Goal: Complete application form: Complete application form

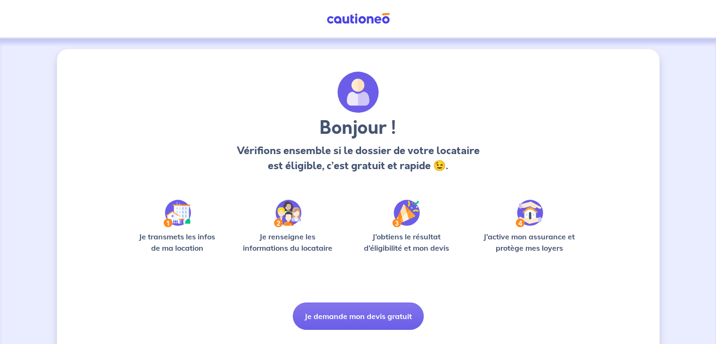
scroll to position [24, 0]
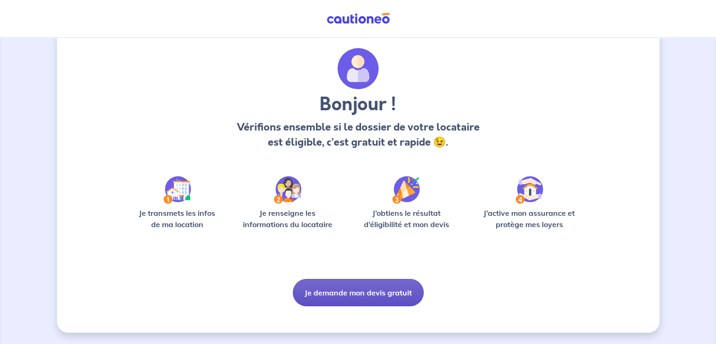
click at [349, 290] on button "Je demande mon devis gratuit" at bounding box center [358, 292] width 131 height 27
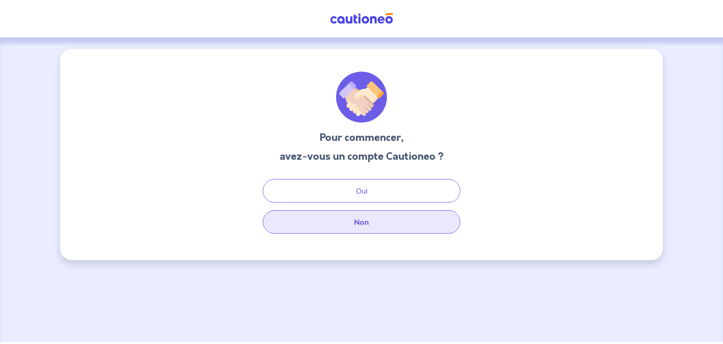
click at [357, 230] on button "Non" at bounding box center [362, 222] width 198 height 24
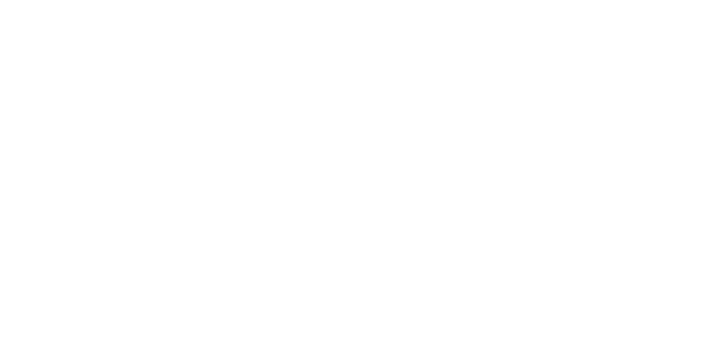
select select "FR"
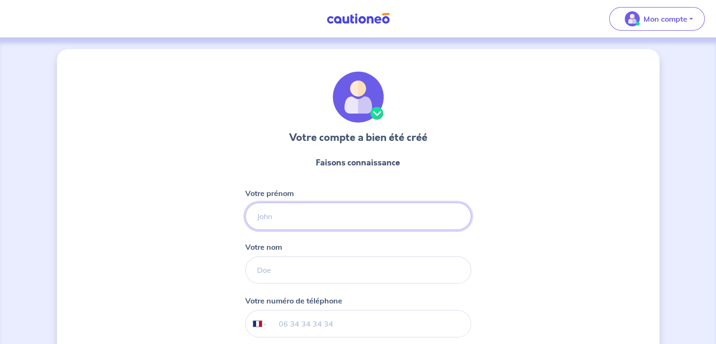
click at [280, 221] on input "Votre prénom" at bounding box center [358, 215] width 226 height 27
type input "Clément"
type input "Borel"
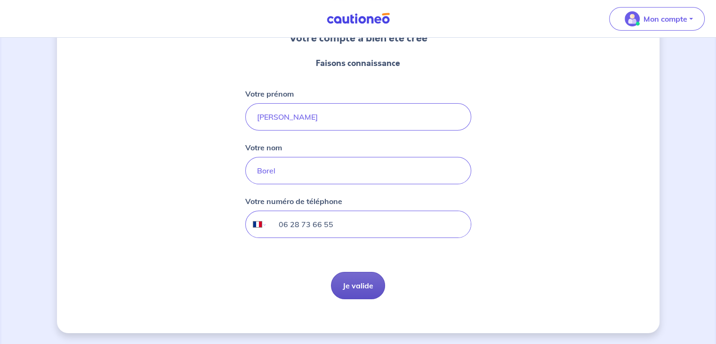
type input "06 28 73 66 55"
click at [365, 281] on button "Je valide" at bounding box center [358, 285] width 54 height 27
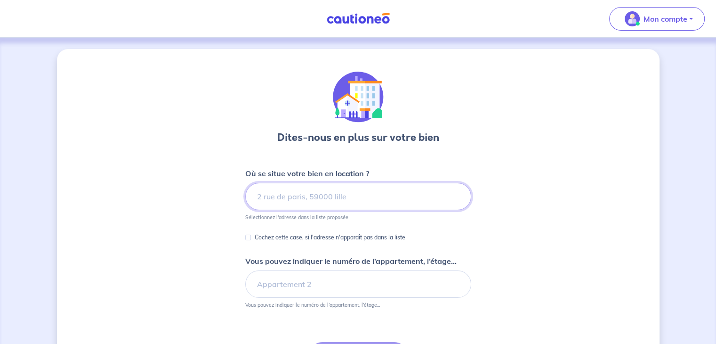
click at [354, 198] on input at bounding box center [358, 196] width 226 height 27
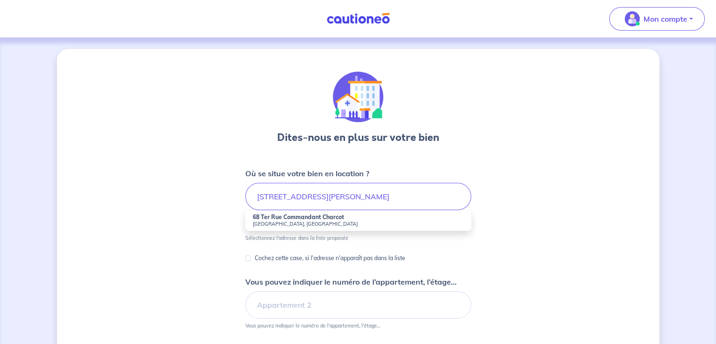
click at [297, 217] on strong "68 Ter Rue Commandant Charcot" at bounding box center [298, 216] width 91 height 7
type input "68 Ter Rue Commandant Charcot, Lyon, France"
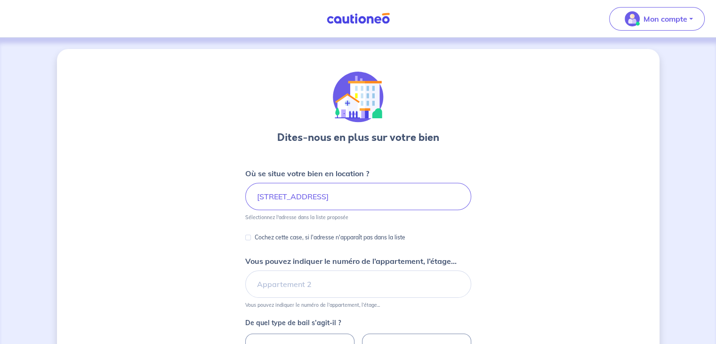
scroll to position [94, 0]
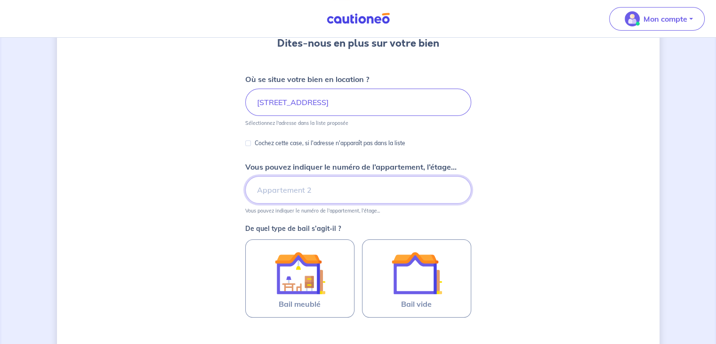
click at [272, 188] on input "Vous pouvez indiquer le numéro de l’appartement, l’étage..." at bounding box center [358, 189] width 226 height 27
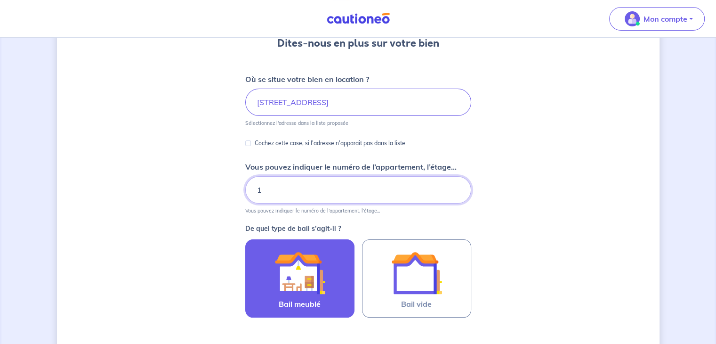
type input "1"
click at [248, 266] on label "Bail meublé" at bounding box center [299, 278] width 109 height 78
click at [0, 0] on input "Bail meublé" at bounding box center [0, 0] width 0 height 0
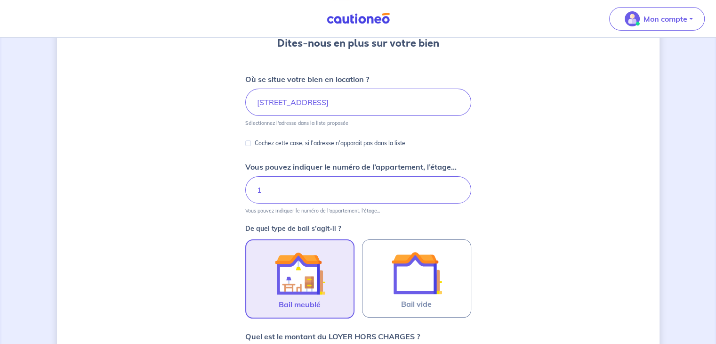
scroll to position [380, 0]
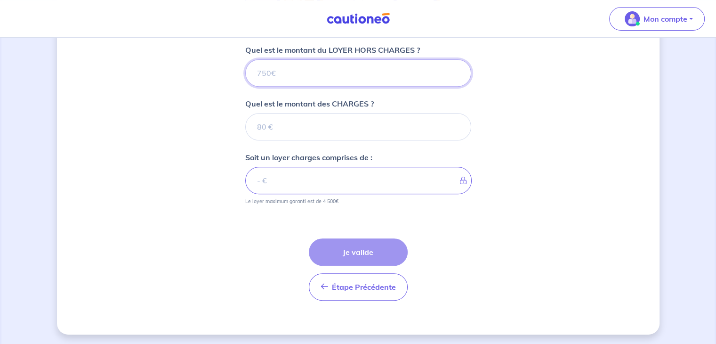
click at [284, 72] on input "Quel est le montant du LOYER HORS CHARGES ?" at bounding box center [358, 72] width 226 height 27
type input "1"
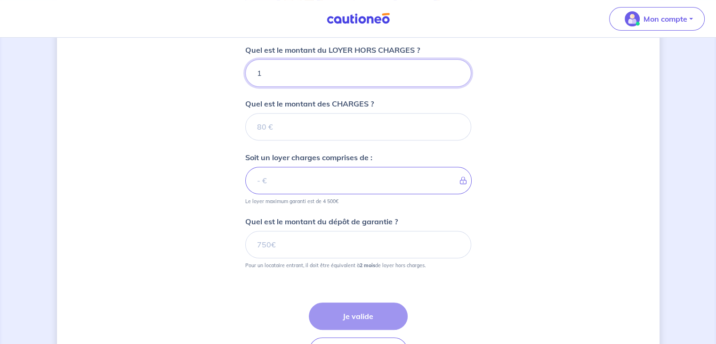
type input "15"
type input "1500"
type input "15"
type input "1"
type input "145"
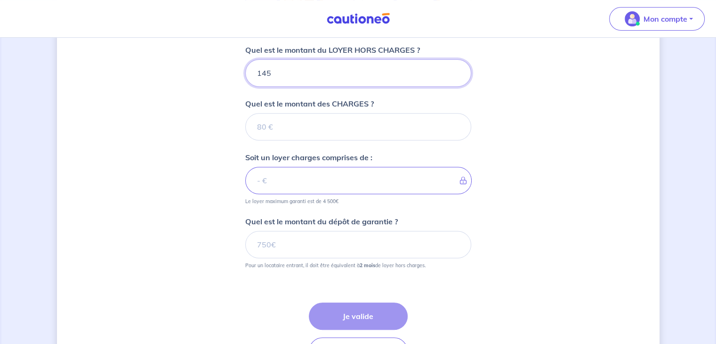
type input "1450"
click at [288, 108] on p "Quel est le montant des CHARGES ?" at bounding box center [309, 103] width 128 height 11
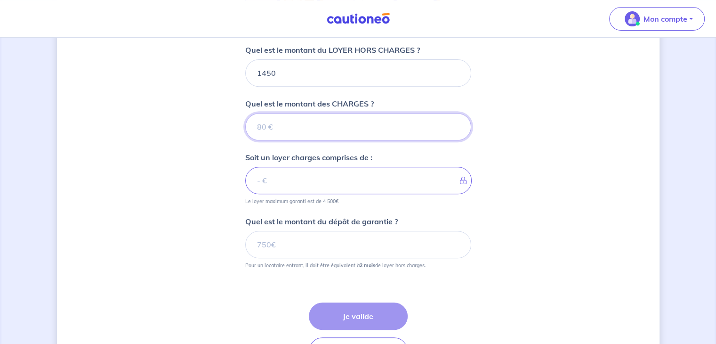
click at [288, 113] on input "Quel est le montant des CHARGES ?" at bounding box center [358, 126] width 226 height 27
click at [289, 115] on input "Quel est le montant des CHARGES ?" at bounding box center [358, 126] width 226 height 27
type input "50"
type input "1500"
type input "50"
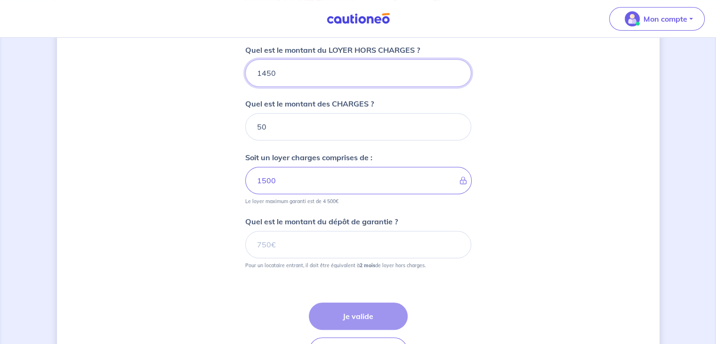
click at [293, 68] on input "1450" at bounding box center [358, 72] width 226 height 27
type input "14"
type input "64"
type input "1400"
type input "1450"
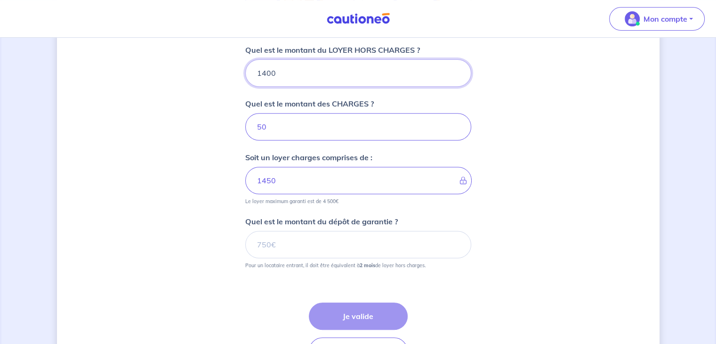
type input "1400"
drag, startPoint x: 274, startPoint y: 128, endPoint x: 114, endPoint y: 165, distance: 164.6
click at [115, 164] on div "Dites-nous en plus sur votre bien Où se situe votre bien en location ? 68 Ter R…" at bounding box center [358, 33] width 602 height 729
type input "10"
type input "1401"
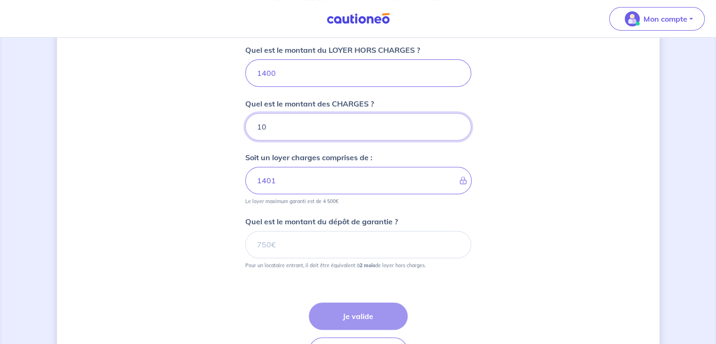
type input "100"
type input "1500"
type input "100"
click at [180, 192] on div "Dites-nous en plus sur votre bien Où se situe votre bien en location ? 68 Ter R…" at bounding box center [358, 33] width 602 height 729
click at [344, 243] on input "Quel est le montant du dépôt de garantie ?" at bounding box center [358, 244] width 226 height 27
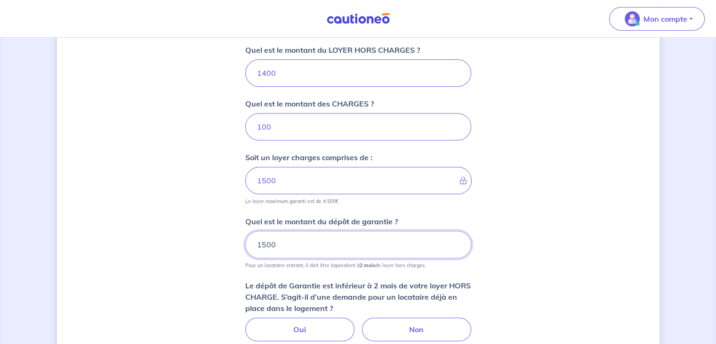
scroll to position [474, 0]
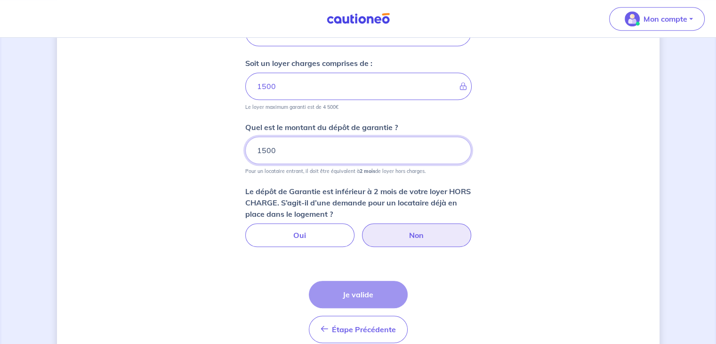
type input "1500"
click at [408, 239] on label "Non" at bounding box center [416, 235] width 109 height 24
click at [361, 229] on input "Non" at bounding box center [358, 226] width 6 height 6
radio input "true"
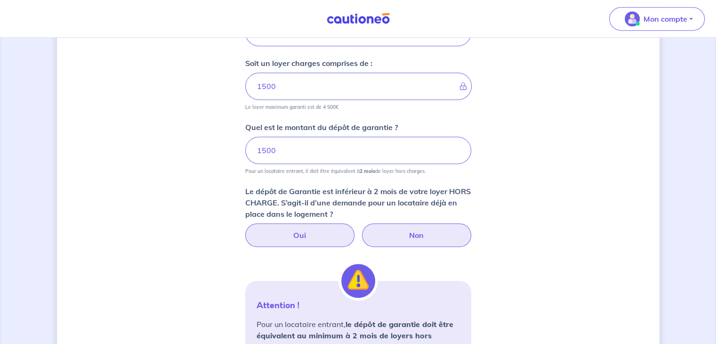
scroll to position [380, 0]
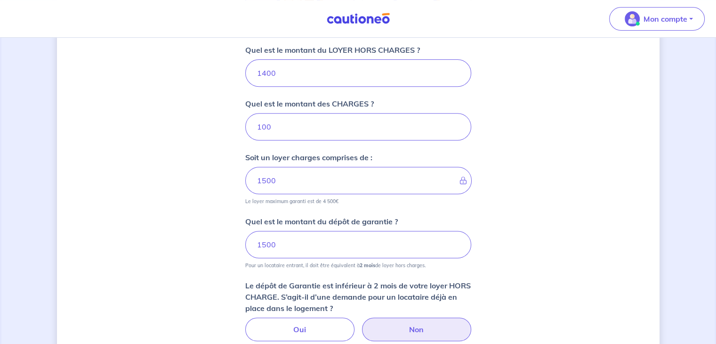
click at [189, 178] on div "Dites-nous en plus sur votre bien Où se situe votre bien en location ? 68 Ter R…" at bounding box center [358, 158] width 602 height 979
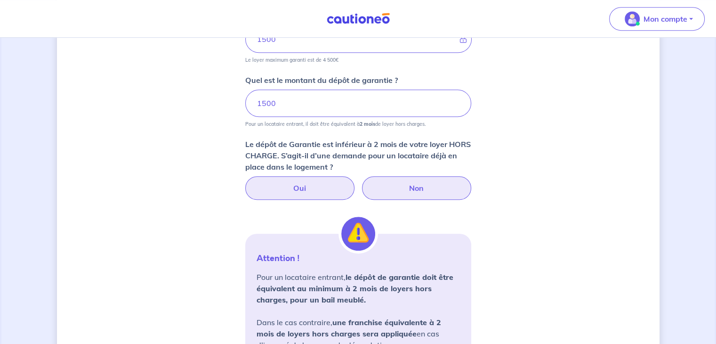
click at [295, 181] on label "Oui" at bounding box center [299, 188] width 109 height 24
click at [355, 181] on input "Oui" at bounding box center [358, 179] width 6 height 6
radio input "true"
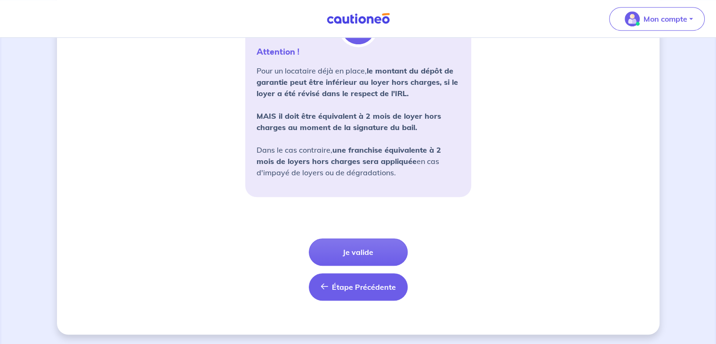
click at [350, 298] on button "Étape Précédente Précédent" at bounding box center [358, 286] width 99 height 27
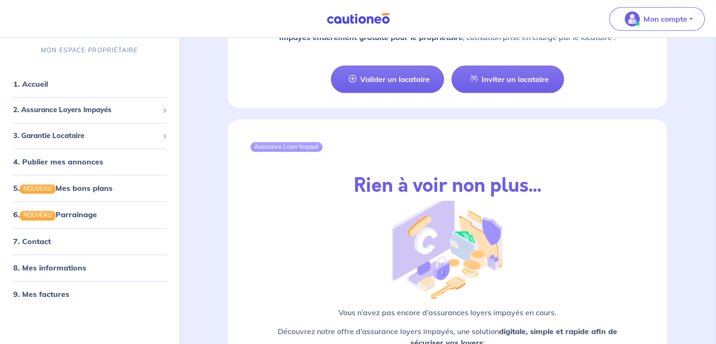
scroll to position [1104, 0]
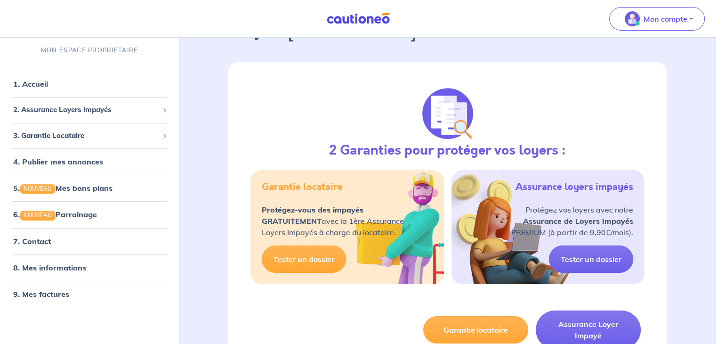
click at [348, 21] on img at bounding box center [358, 19] width 71 height 12
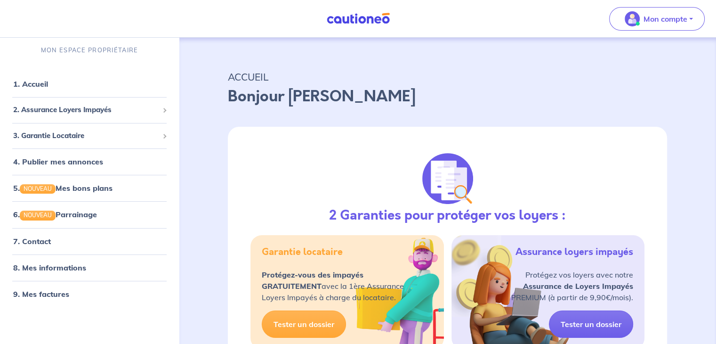
scroll to position [0, 0]
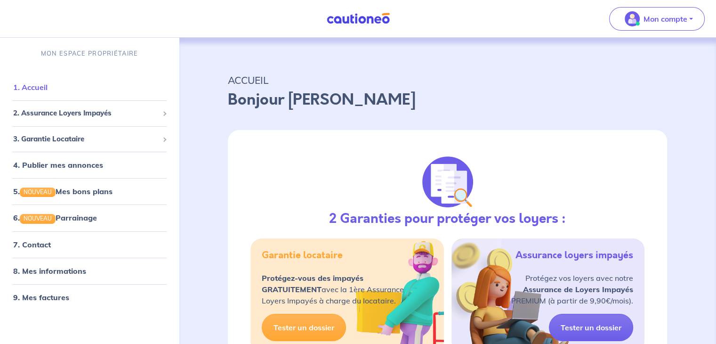
click at [30, 85] on link "1. Accueil" at bounding box center [30, 86] width 34 height 9
click at [51, 113] on span "2. Assurance Loyers Impayés" at bounding box center [85, 113] width 145 height 11
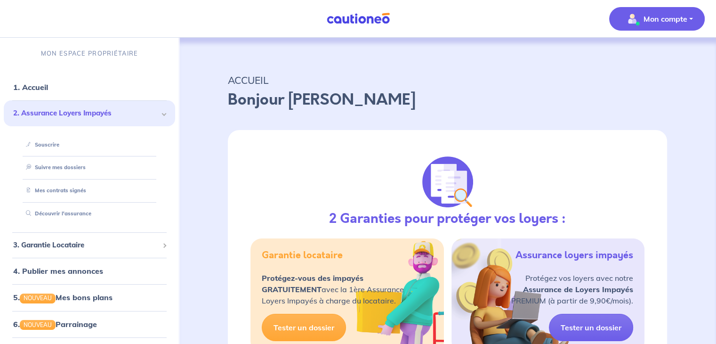
click at [649, 20] on p "Mon compte" at bounding box center [665, 18] width 44 height 11
click at [640, 57] on link "Mes informations" at bounding box center [647, 58] width 76 height 15
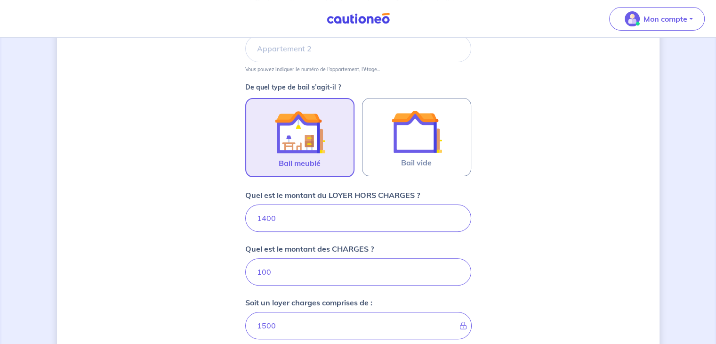
scroll to position [424, 0]
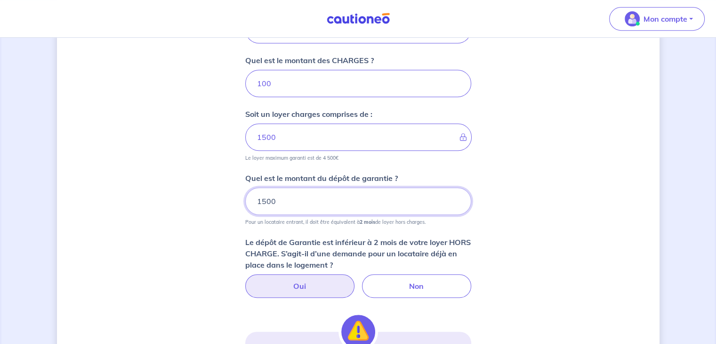
click at [317, 192] on input "1500" at bounding box center [358, 200] width 226 height 27
type input "1"
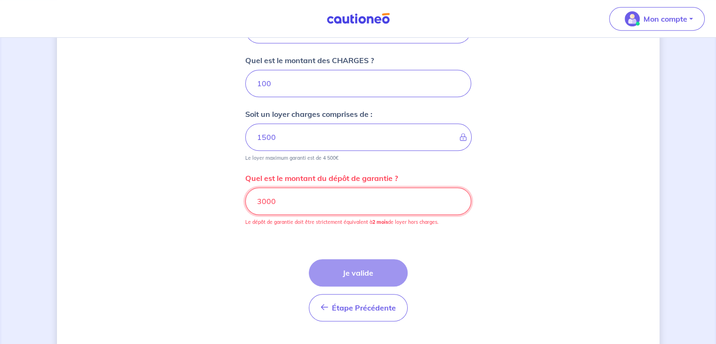
scroll to position [376, 0]
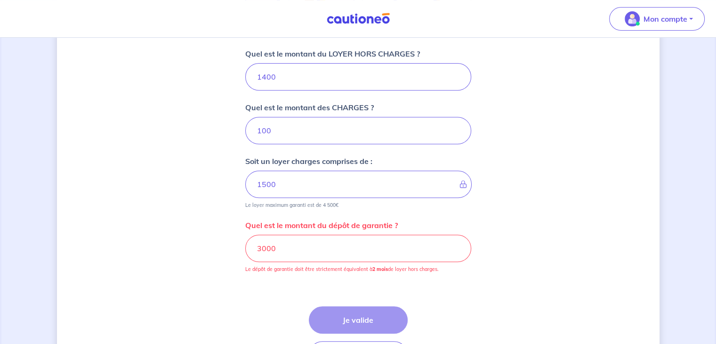
click at [561, 226] on div "Dites-nous en plus sur votre bien Où se situe votre bien en location ? 68 Ter R…" at bounding box center [358, 36] width 602 height 729
drag, startPoint x: 299, startPoint y: 254, endPoint x: 71, endPoint y: 244, distance: 228.5
click at [72, 245] on div "Dites-nous en plus sur votre bien Où se situe votre bien en location ? 68 Ter R…" at bounding box center [358, 36] width 602 height 729
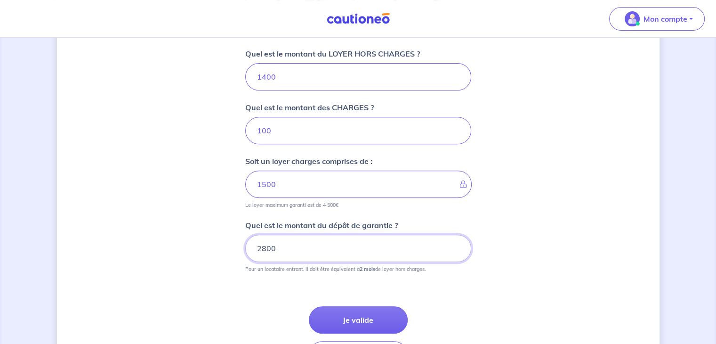
scroll to position [444, 0]
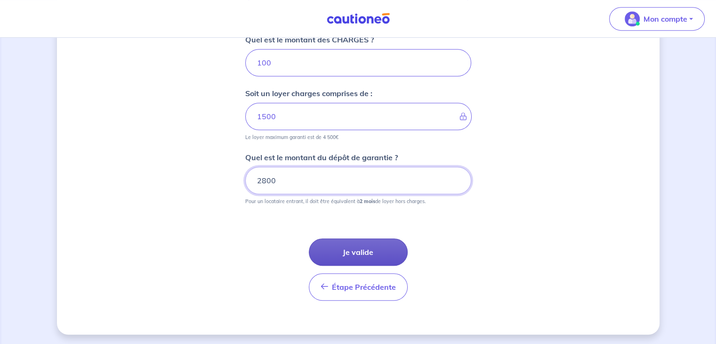
type input "2800"
click at [371, 243] on button "Je valide" at bounding box center [358, 251] width 99 height 27
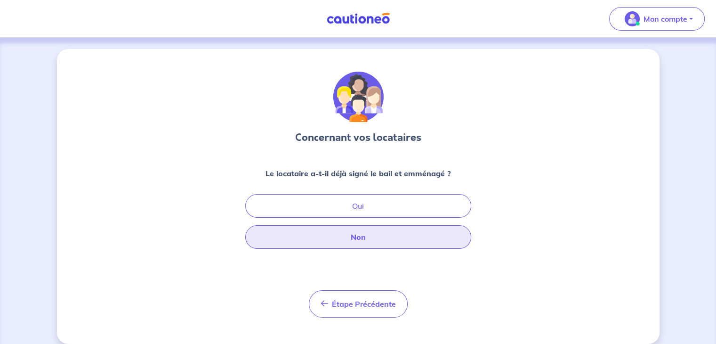
click at [359, 240] on button "Non" at bounding box center [358, 237] width 226 height 24
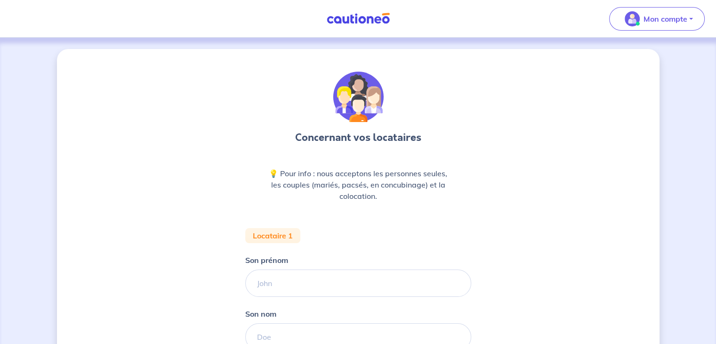
scroll to position [141, 0]
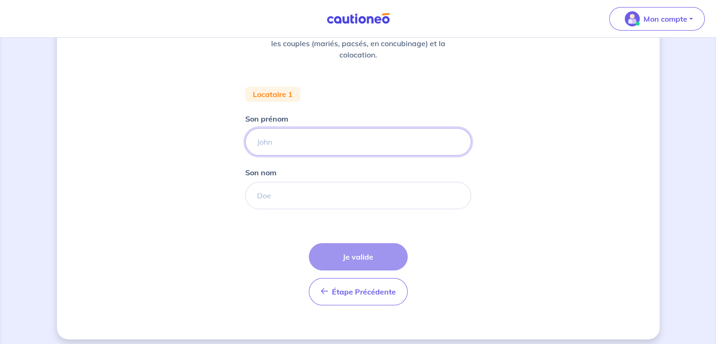
click at [312, 146] on input "Son prénom" at bounding box center [358, 141] width 226 height 27
type input "JPP"
click at [289, 199] on input "Son nom" at bounding box center [358, 195] width 226 height 27
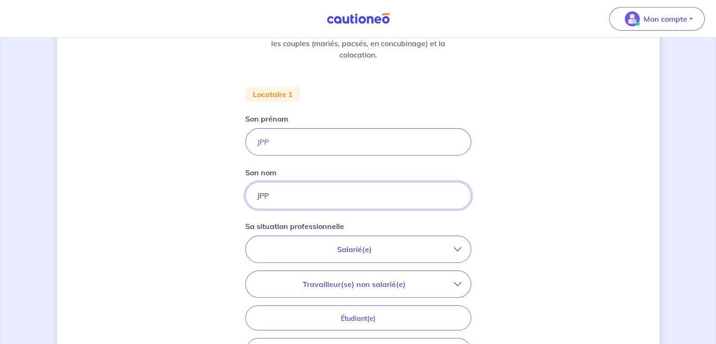
scroll to position [282, 0]
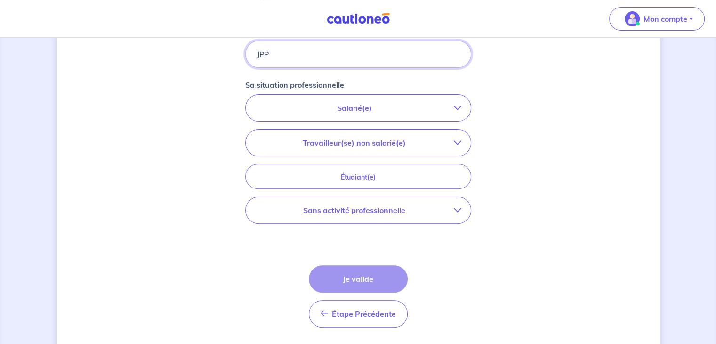
type input "JPP"
click at [354, 109] on p "Salarié(e)" at bounding box center [354, 107] width 199 height 11
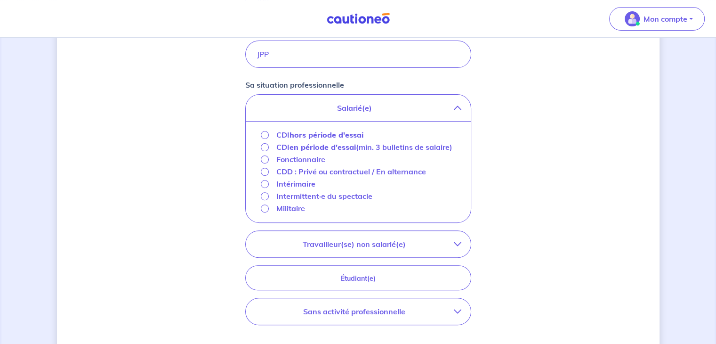
click at [359, 117] on button "Salarié(e)" at bounding box center [358, 108] width 225 height 26
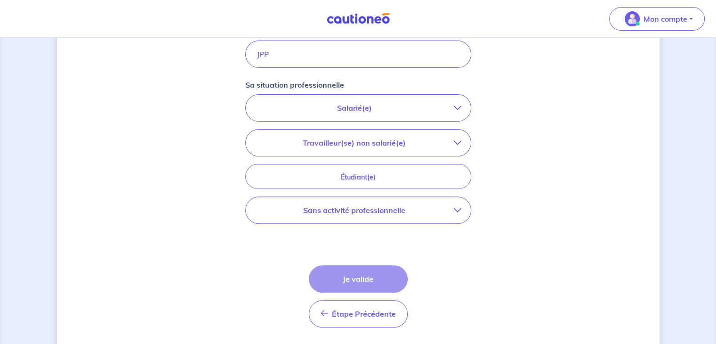
click at [360, 110] on p "Salarié(e)" at bounding box center [354, 107] width 199 height 11
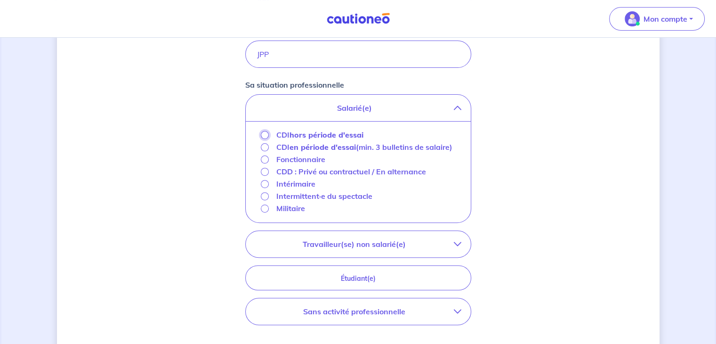
click at [267, 133] on input "CDI hors période d'essai" at bounding box center [265, 135] width 8 height 8
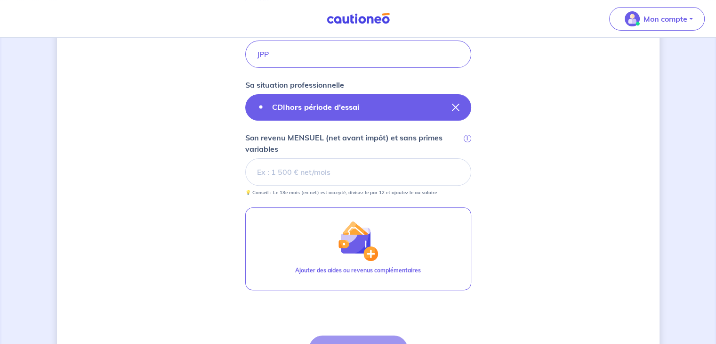
click at [285, 98] on button "CDI hors période d'essai" at bounding box center [358, 107] width 226 height 26
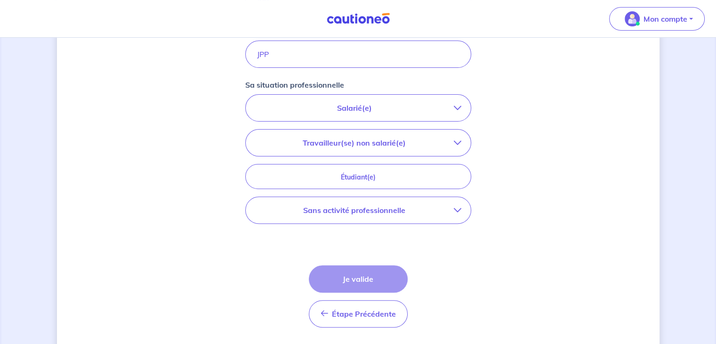
click at [380, 96] on button "Salarié(e)" at bounding box center [358, 108] width 225 height 26
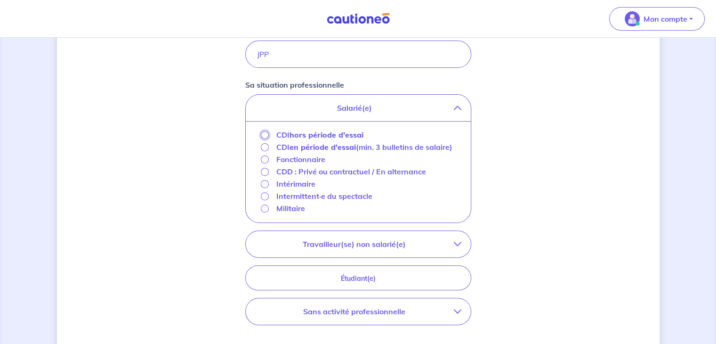
click at [263, 134] on input "CDI hors période d'essai" at bounding box center [265, 135] width 8 height 8
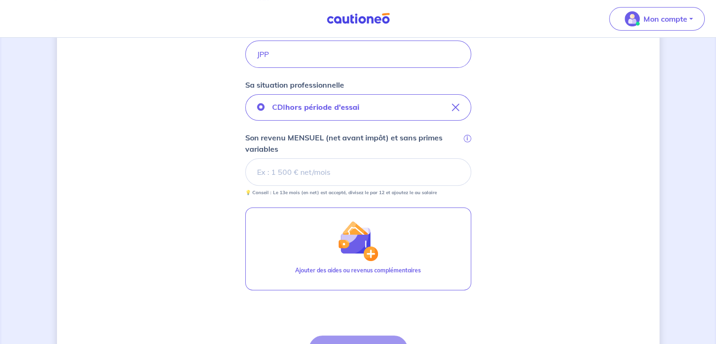
click at [320, 170] on input "Son revenu MENSUEL (net avant impôt) et sans primes variables i" at bounding box center [358, 171] width 226 height 27
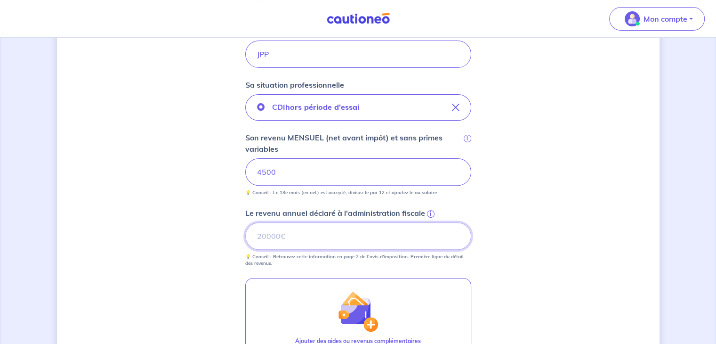
click at [328, 240] on input "Le revenu annuel déclaré à l'administration fiscale i" at bounding box center [358, 235] width 226 height 27
type input "54000"
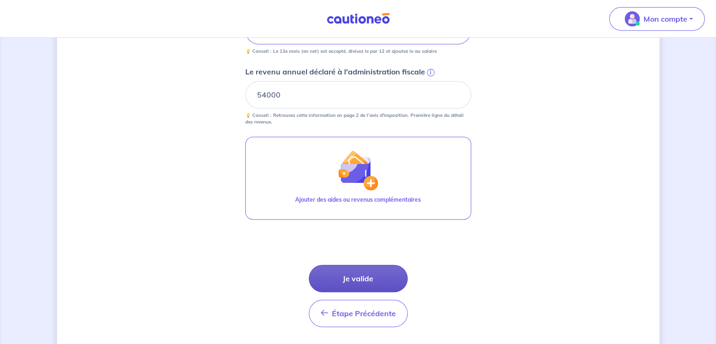
click at [347, 272] on button "Je valide" at bounding box center [358, 277] width 99 height 27
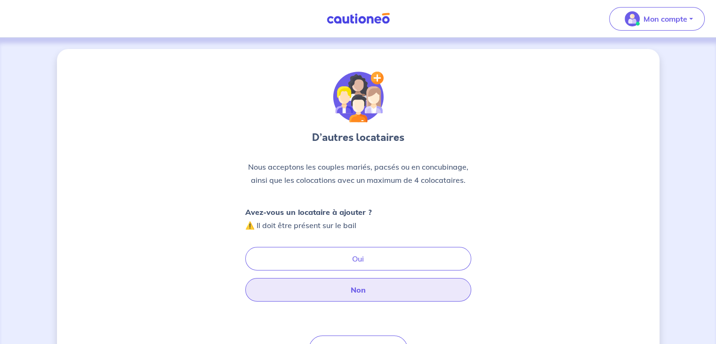
click at [349, 289] on button "Non" at bounding box center [358, 290] width 226 height 24
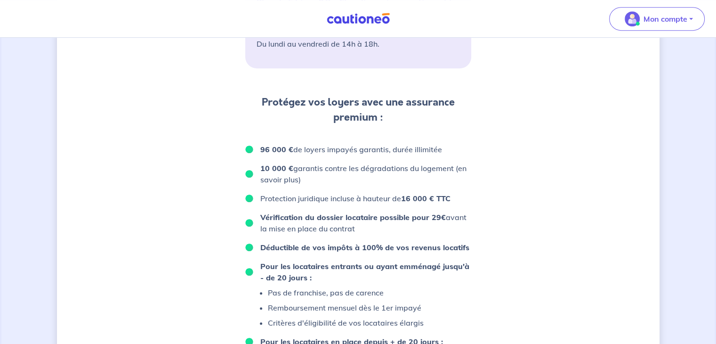
scroll to position [124, 0]
